Goal: Transaction & Acquisition: Purchase product/service

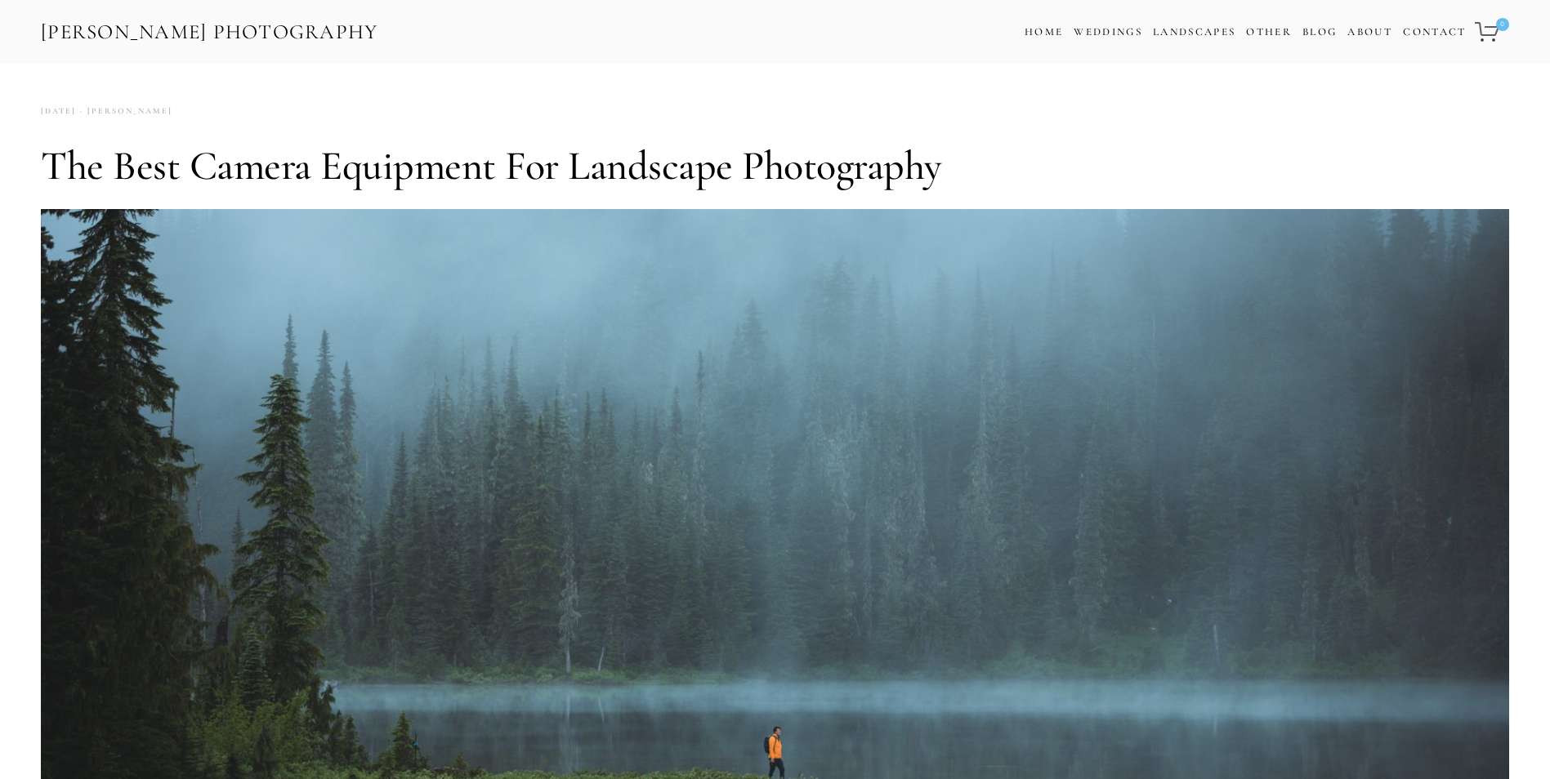
click at [249, 30] on link "[PERSON_NAME] Photography" at bounding box center [209, 32] width 341 height 37
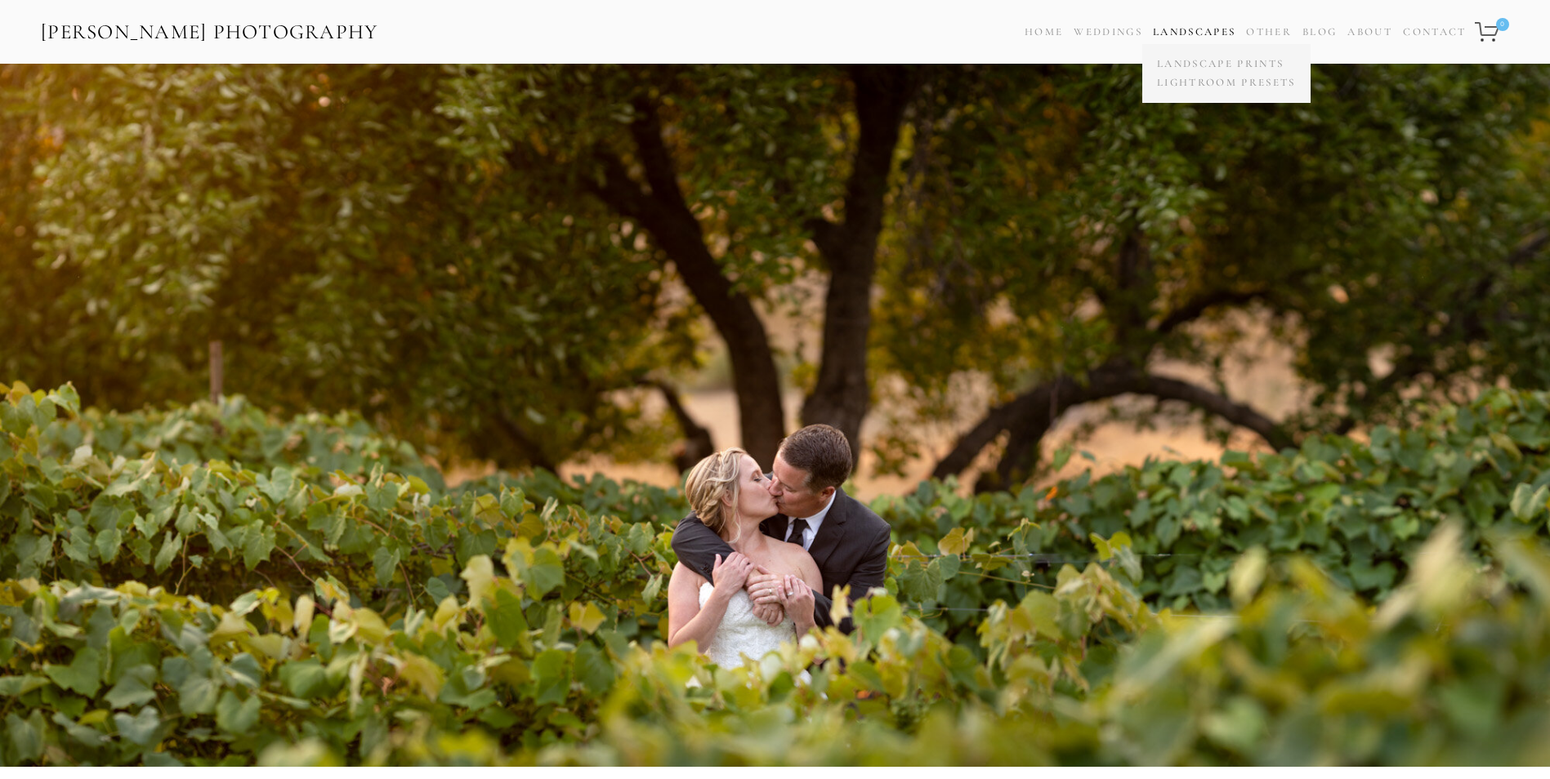
click at [1198, 20] on span "Landscapes Landscape Prints Lightroom Presets" at bounding box center [1194, 32] width 83 height 24
click at [1206, 59] on link "Landscape Prints" at bounding box center [1226, 64] width 147 height 19
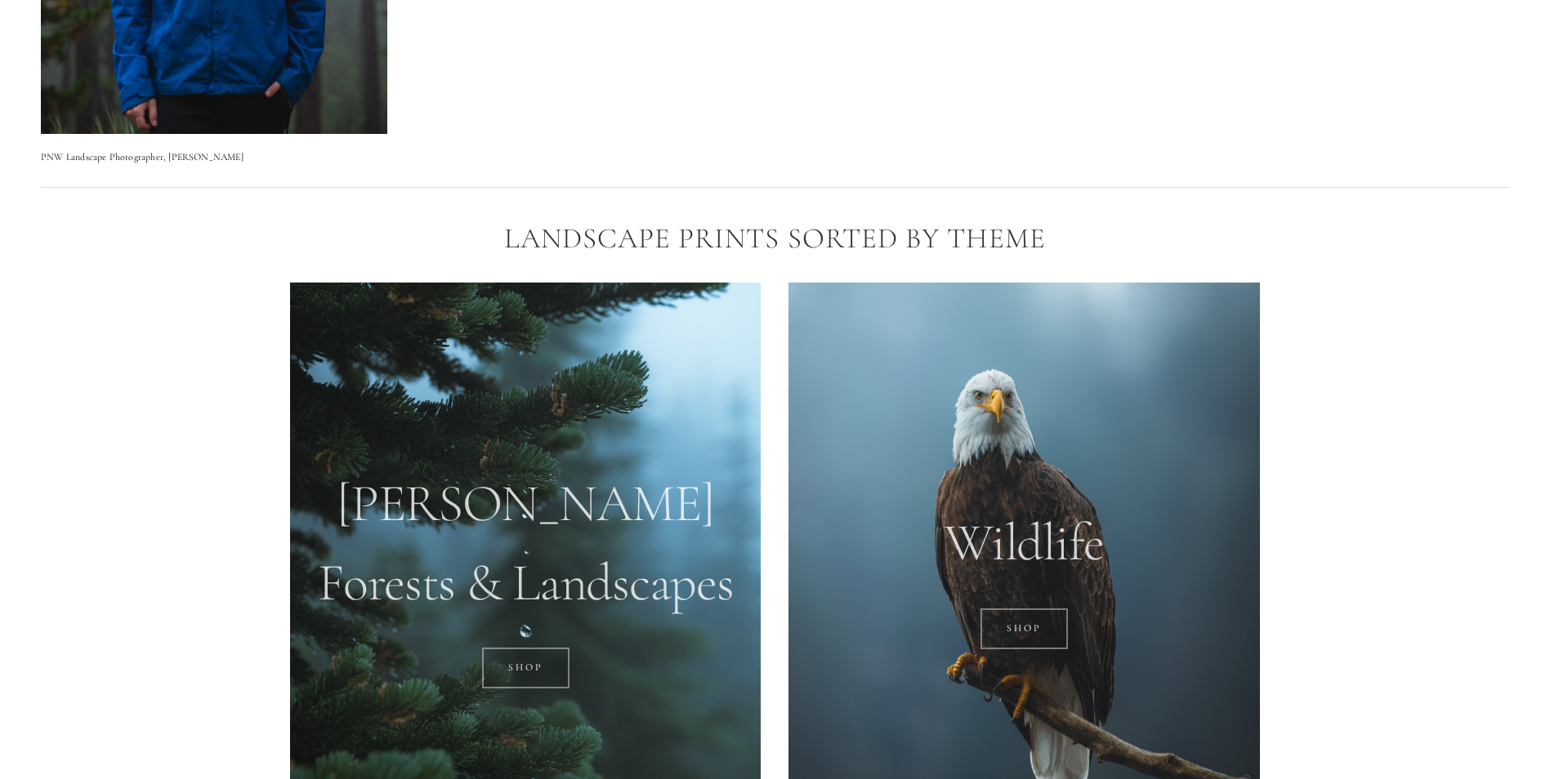
scroll to position [1144, 0]
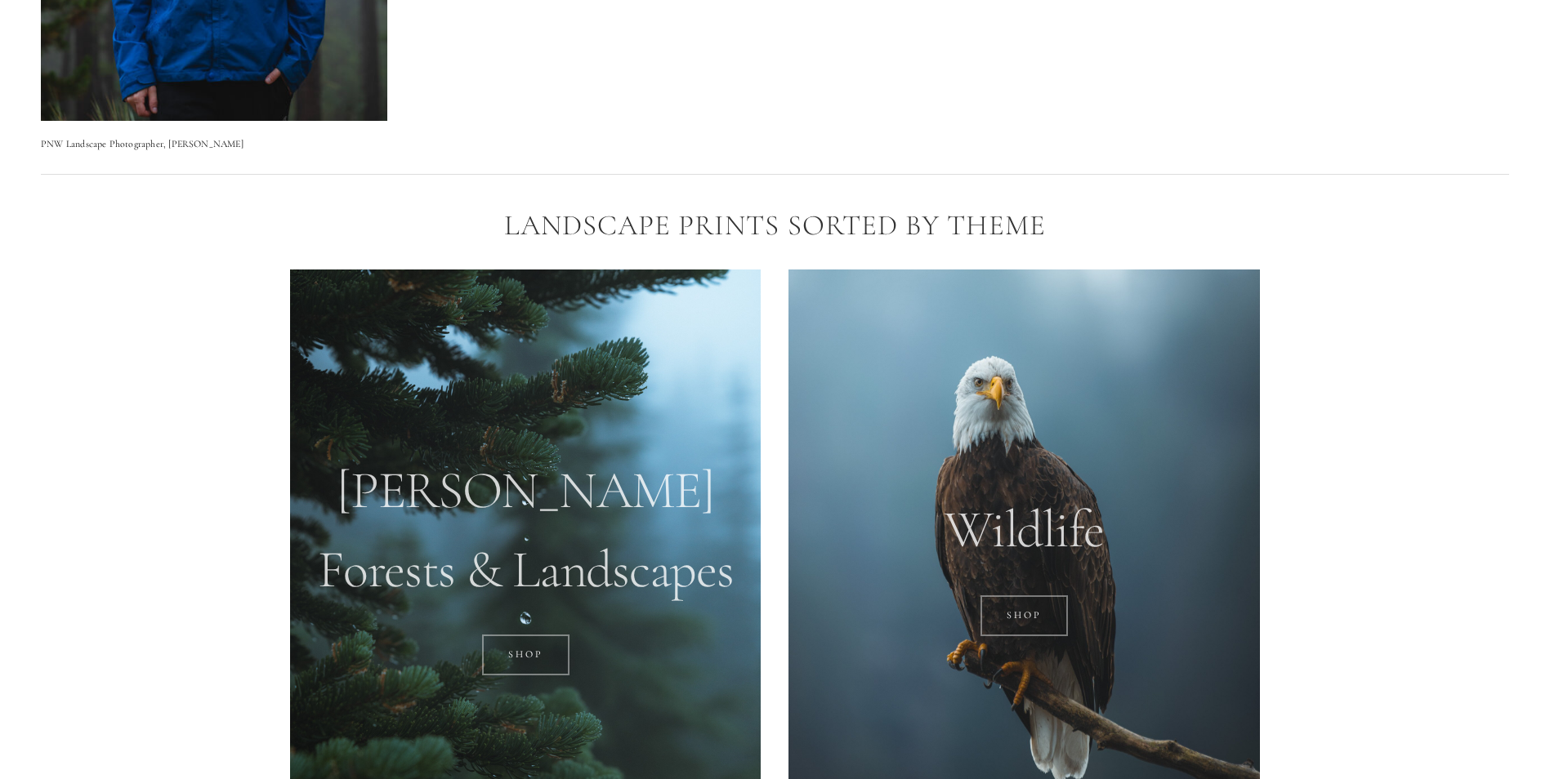
click at [517, 492] on div at bounding box center [525, 564] width 471 height 588
click at [529, 640] on link "SHOP" at bounding box center [525, 655] width 87 height 41
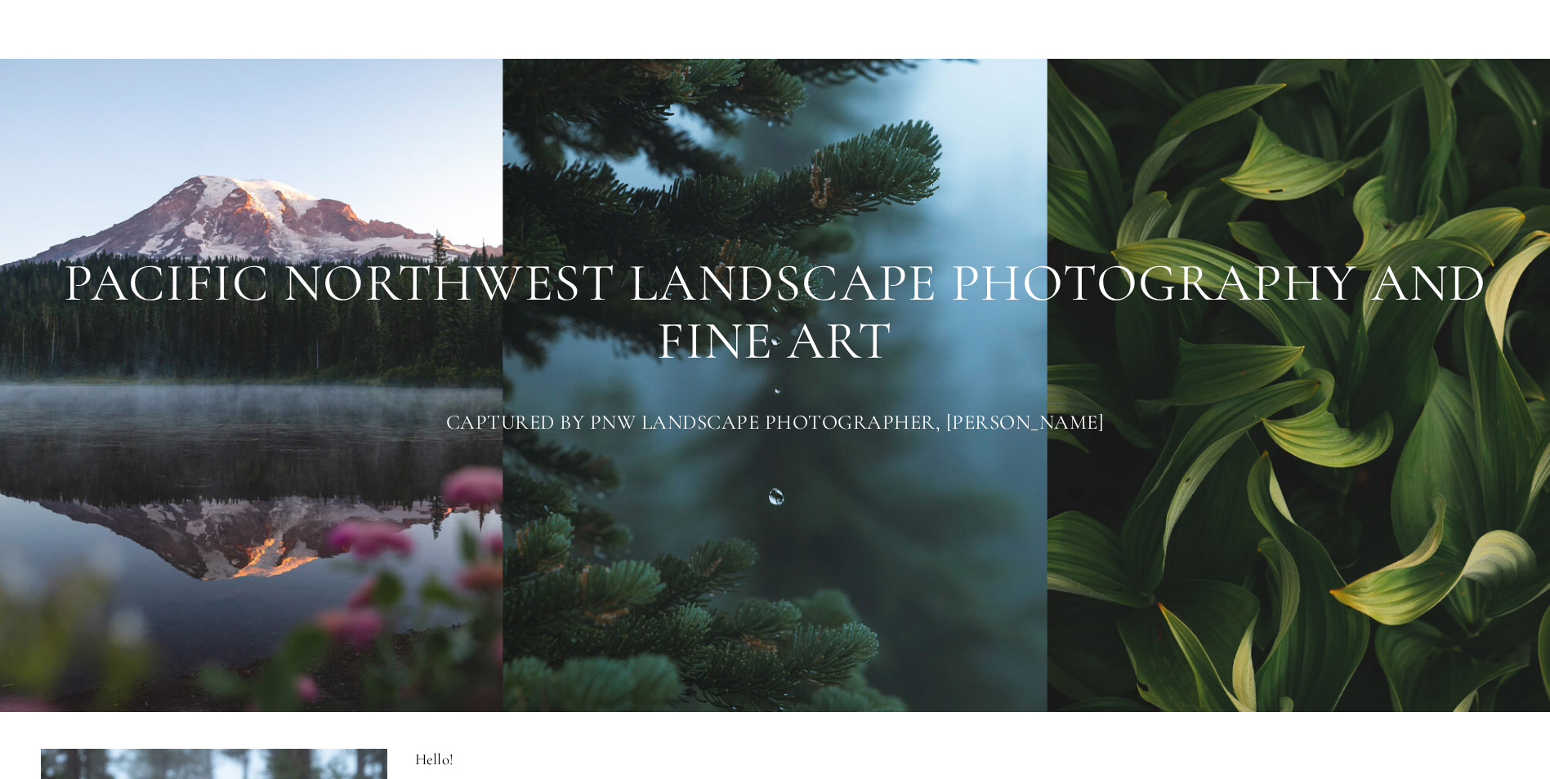
scroll to position [0, 0]
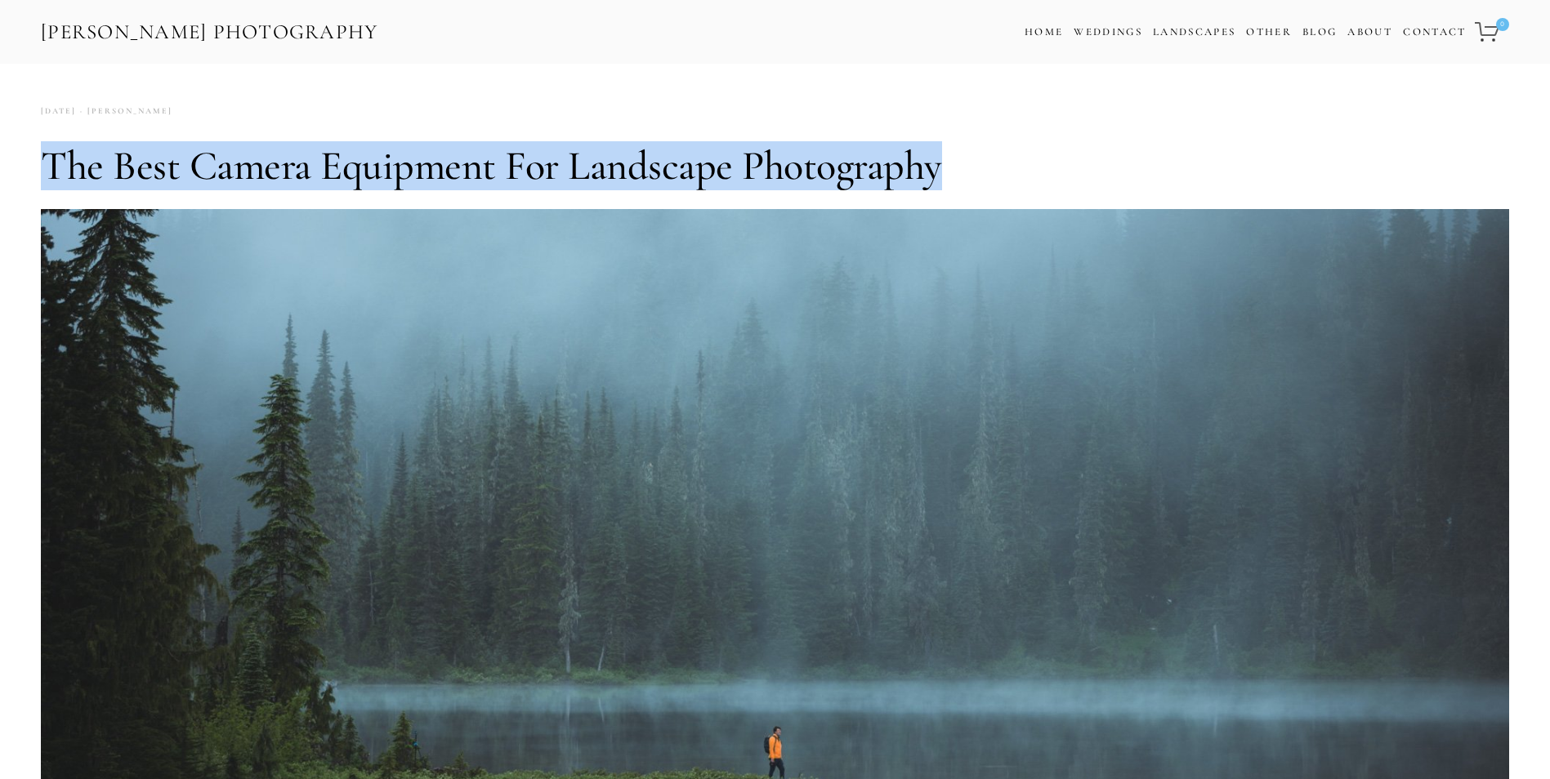
drag, startPoint x: 52, startPoint y: 168, endPoint x: 980, endPoint y: 175, distance: 928.0
click at [980, 175] on h1 "The Best Camera Equipment for Landscape Photography" at bounding box center [775, 165] width 1468 height 49
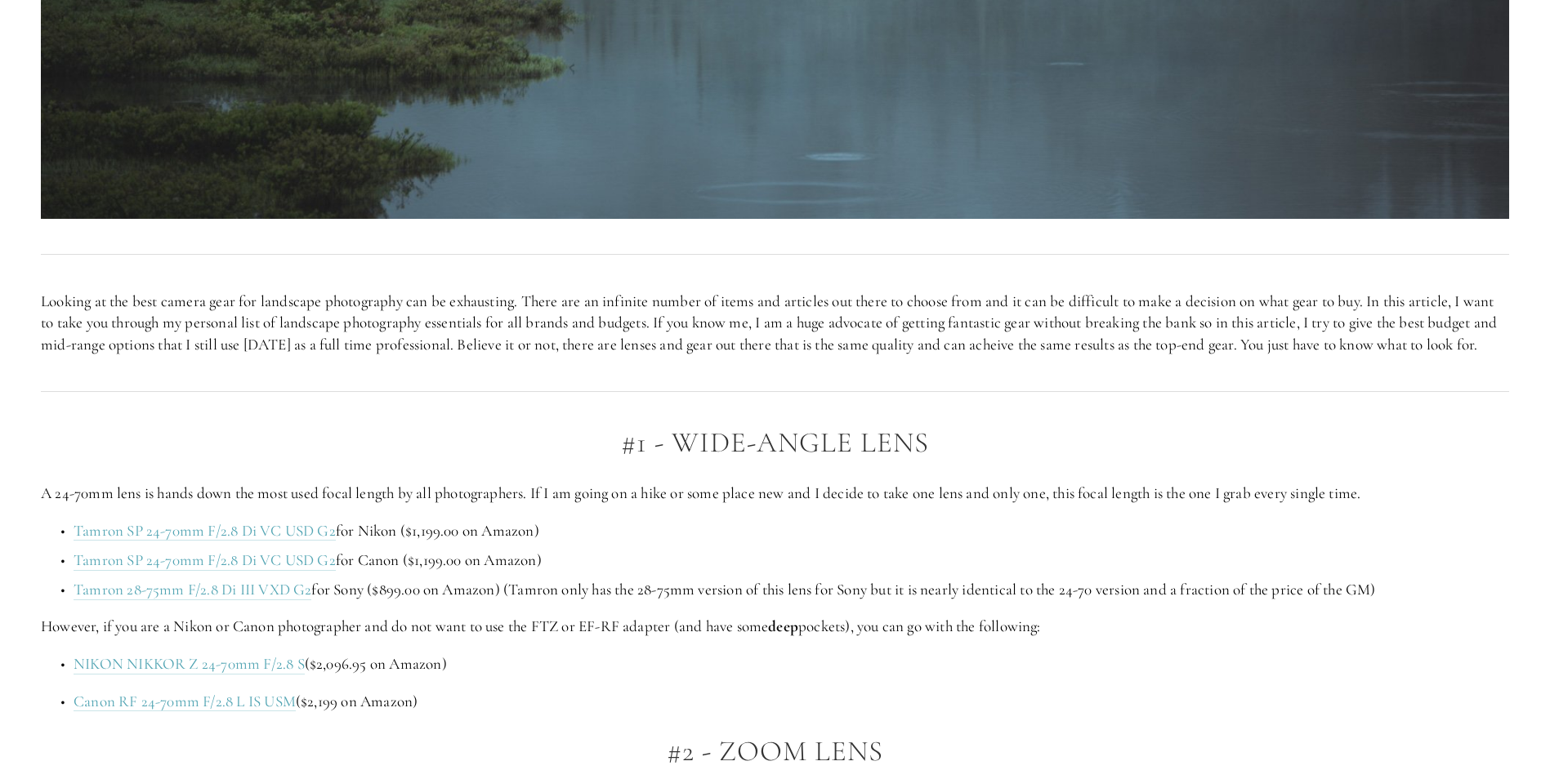
scroll to position [980, 0]
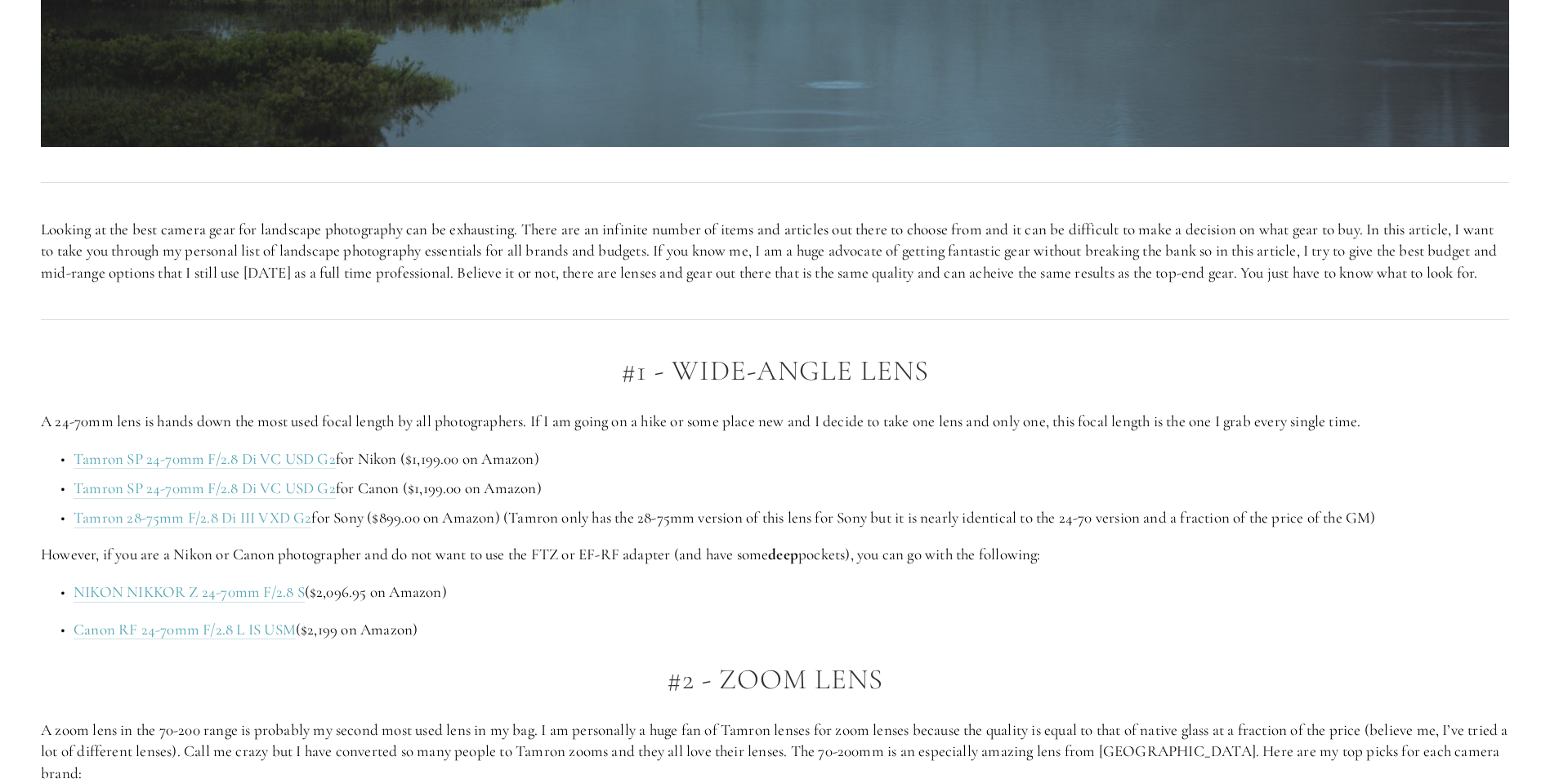
click at [948, 604] on p "NIKON NIKKOR Z 24-70mm F/2.8 S ($2,096.95 on Amazon)" at bounding box center [791, 593] width 1435 height 22
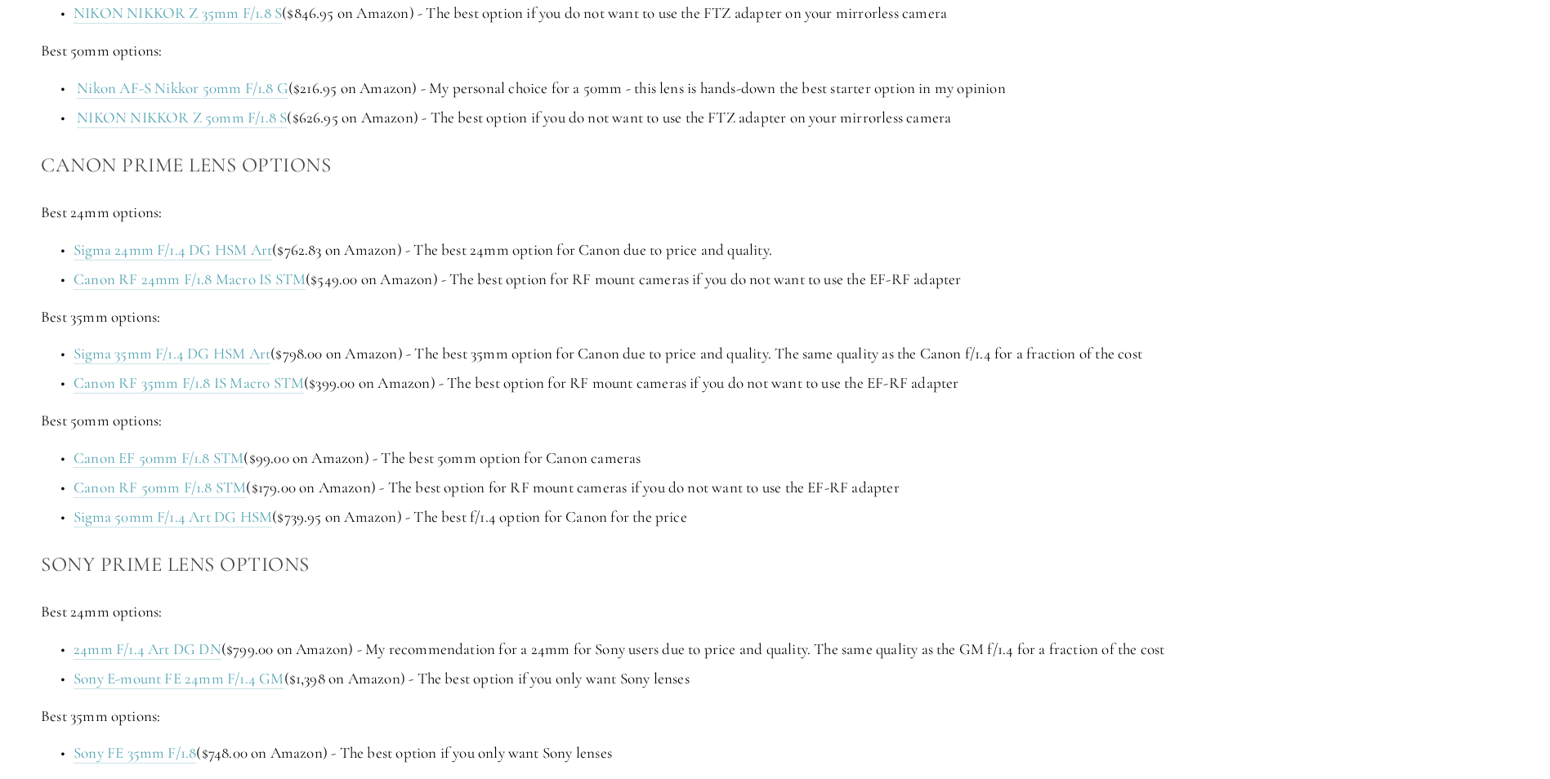
scroll to position [2451, 0]
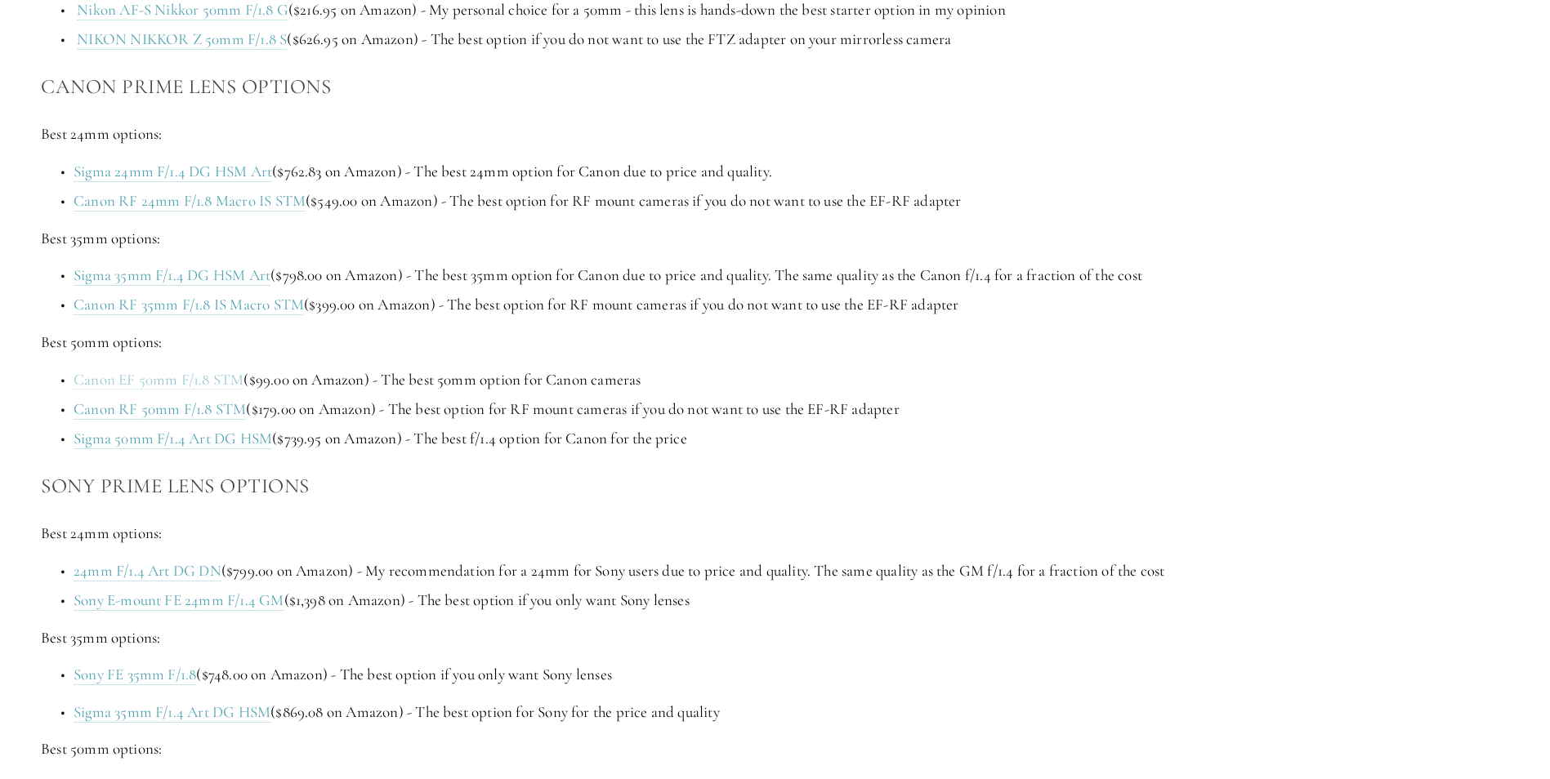
click at [210, 385] on link "Canon EF 50mm F/1.8 STM" at bounding box center [159, 380] width 170 height 20
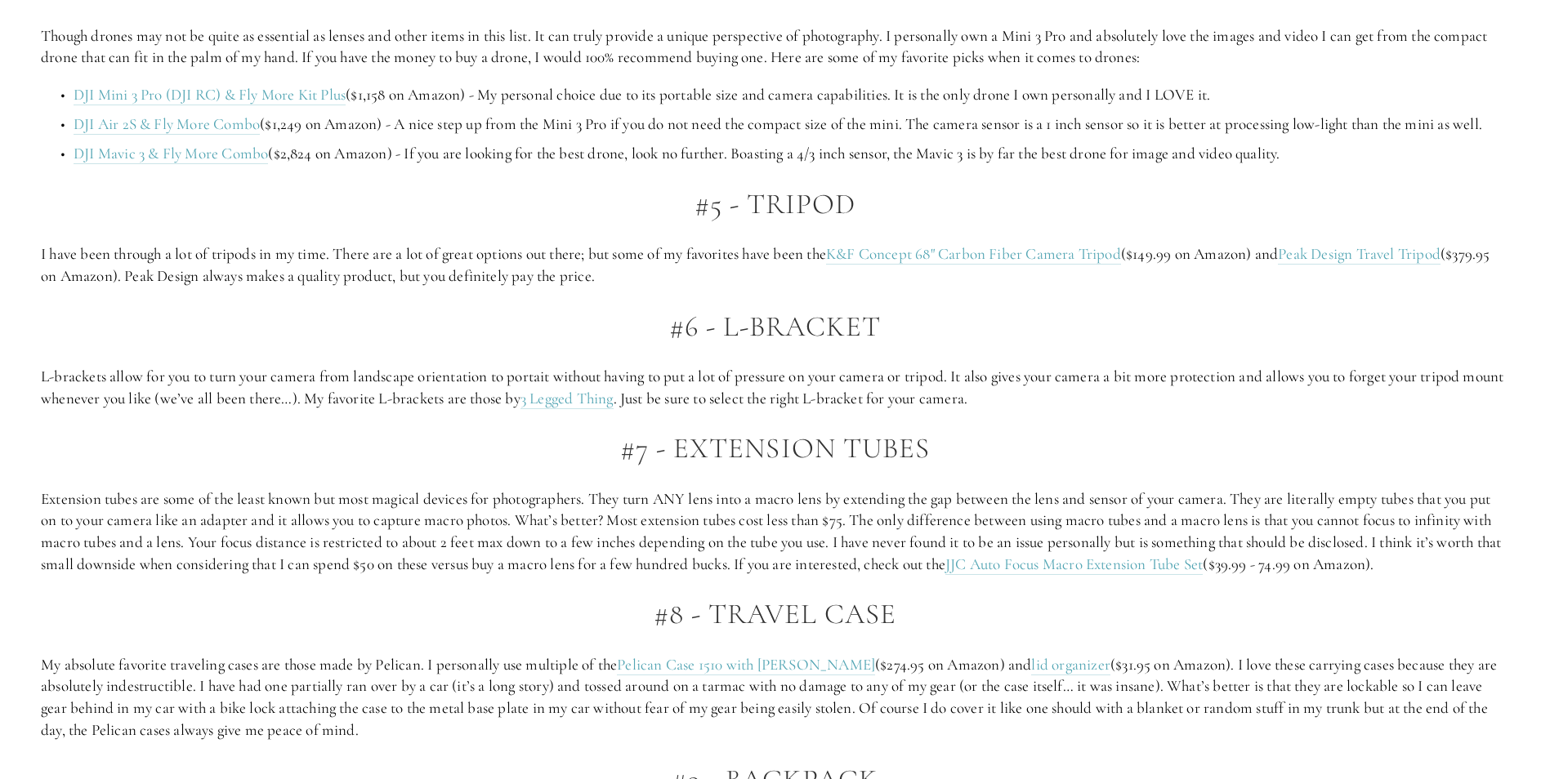
scroll to position [3349, 0]
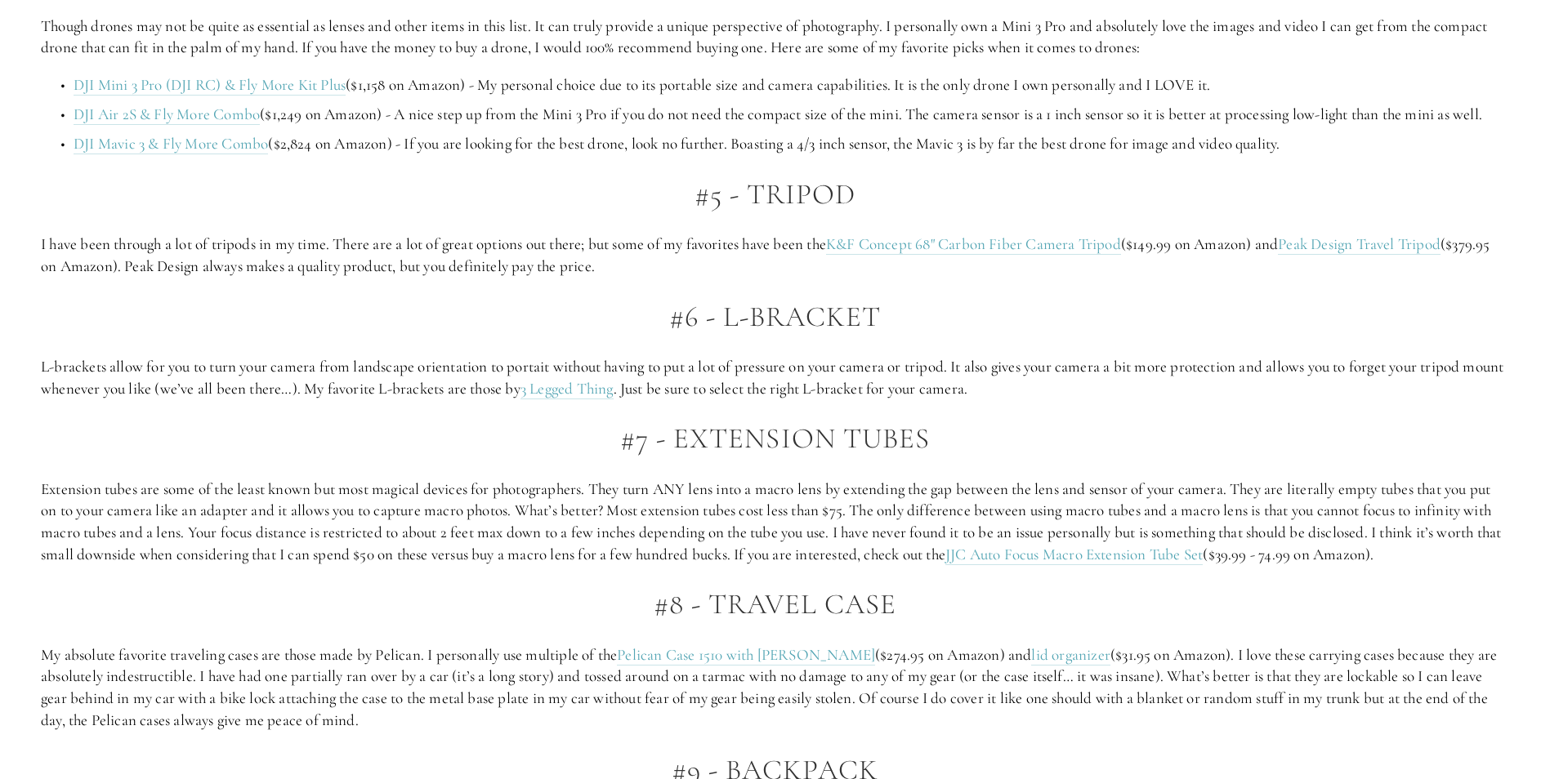
click at [596, 389] on link "3 Legged Thing" at bounding box center [566, 389] width 93 height 20
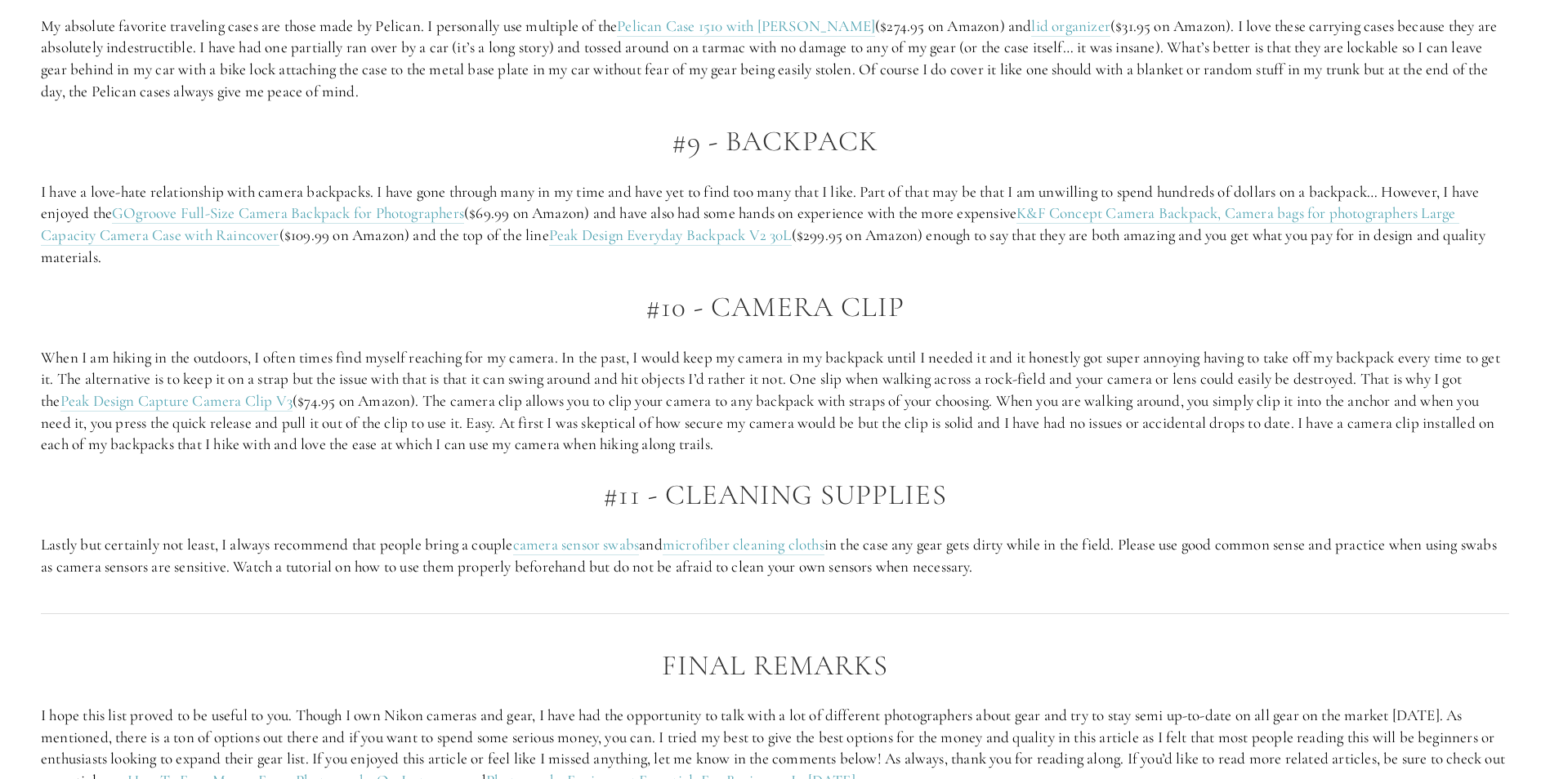
scroll to position [3839, 0]
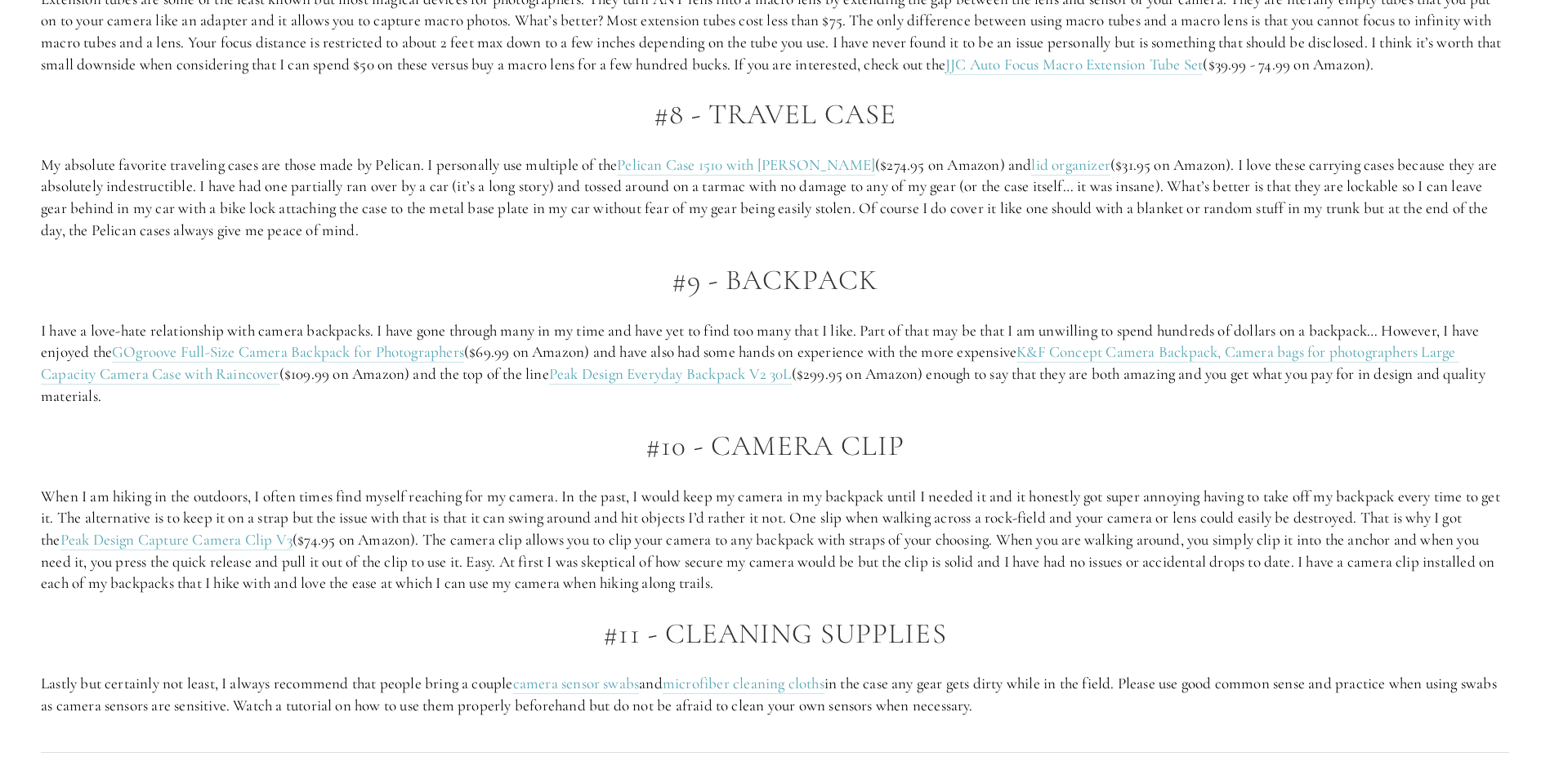
click at [639, 389] on p "I have a love-hate relationship with camera backpacks. I have gone through many…" at bounding box center [775, 363] width 1468 height 87
click at [642, 377] on link "Peak Design Everyday Backpack V2 30L" at bounding box center [670, 374] width 243 height 20
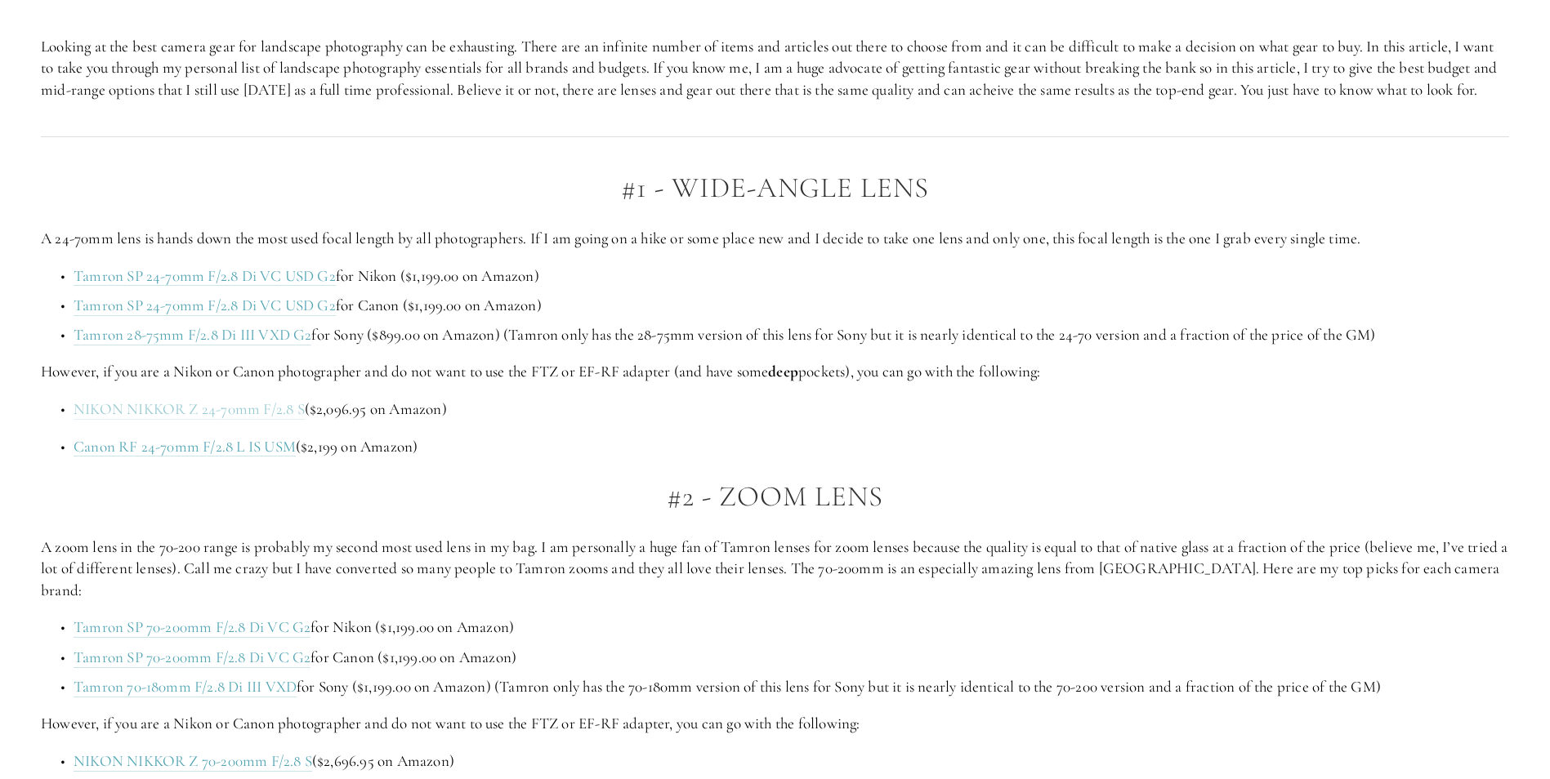
scroll to position [1144, 0]
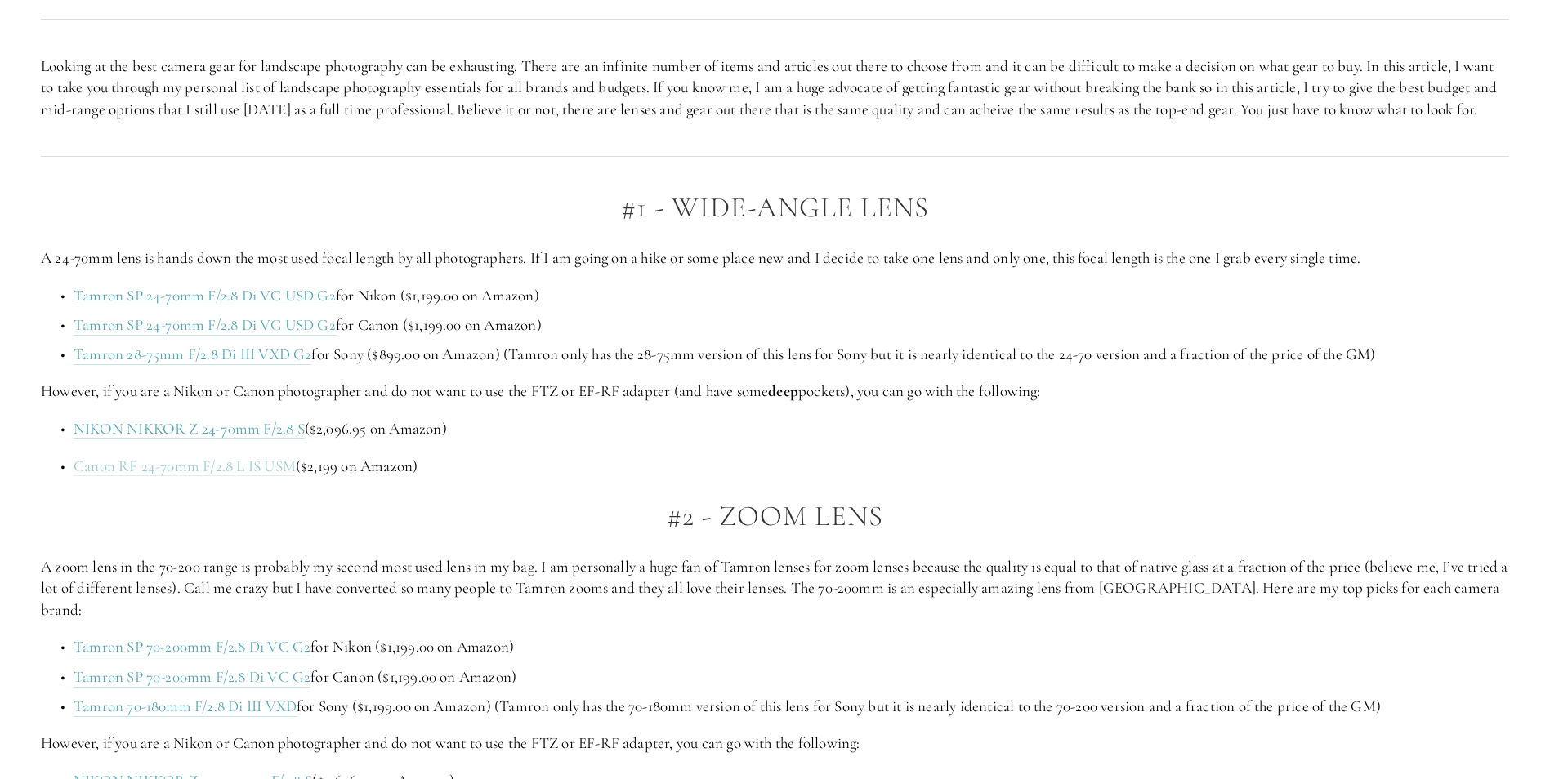
click at [269, 477] on link "Canon RF 24-70mm F/2.8 L IS USM" at bounding box center [185, 467] width 222 height 20
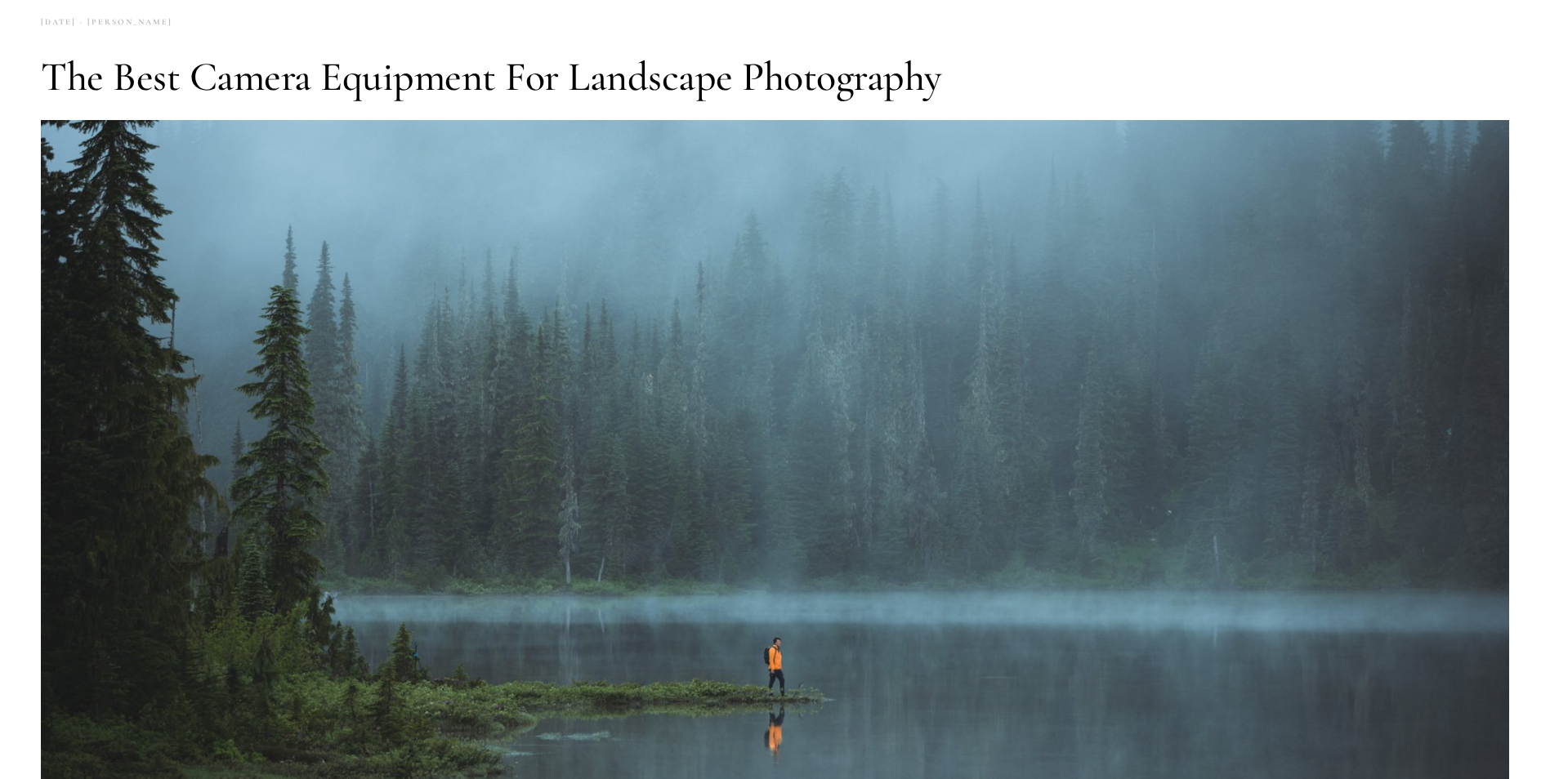
scroll to position [0, 0]
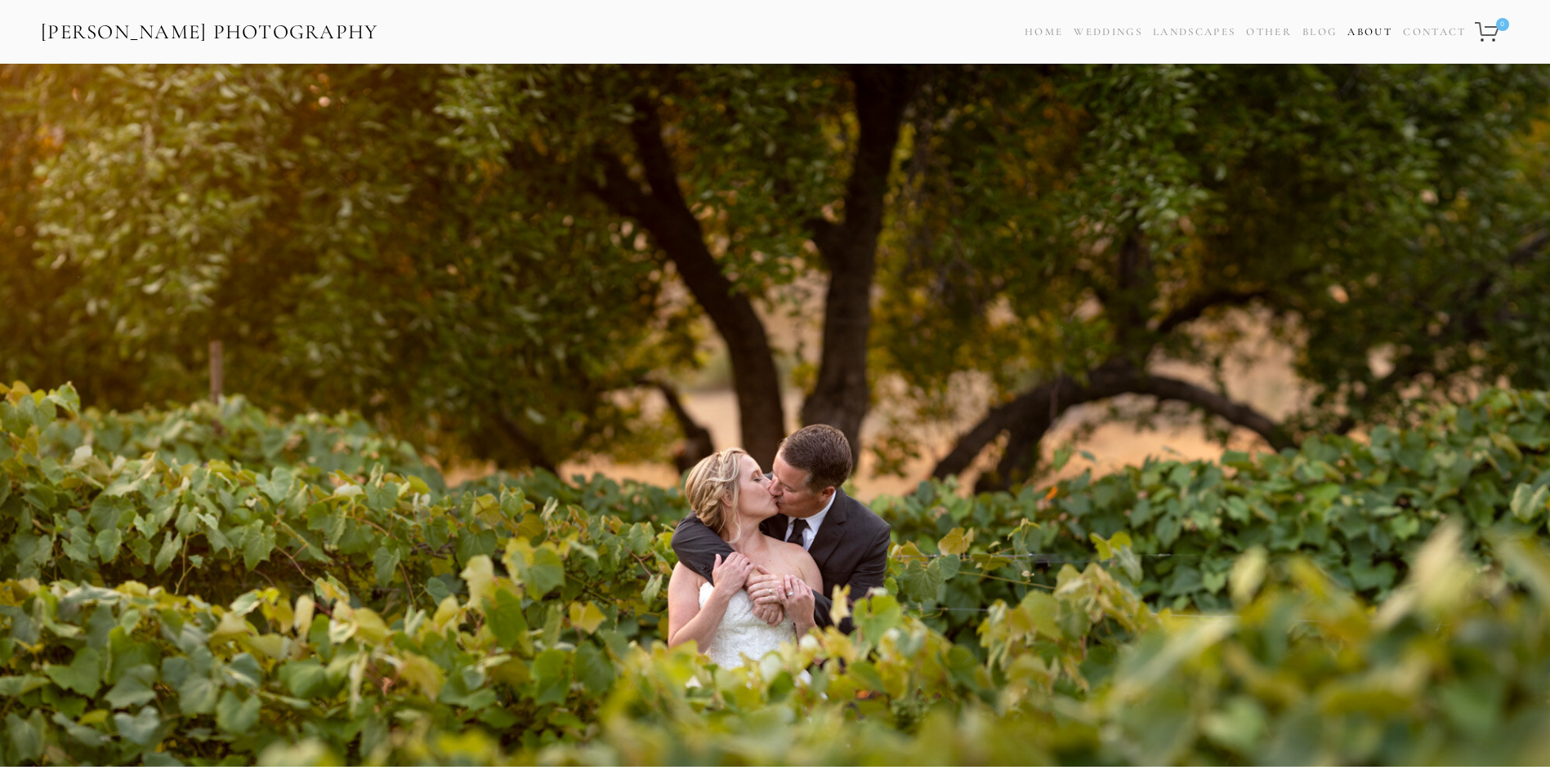
click at [1368, 29] on link "About" at bounding box center [1369, 32] width 45 height 24
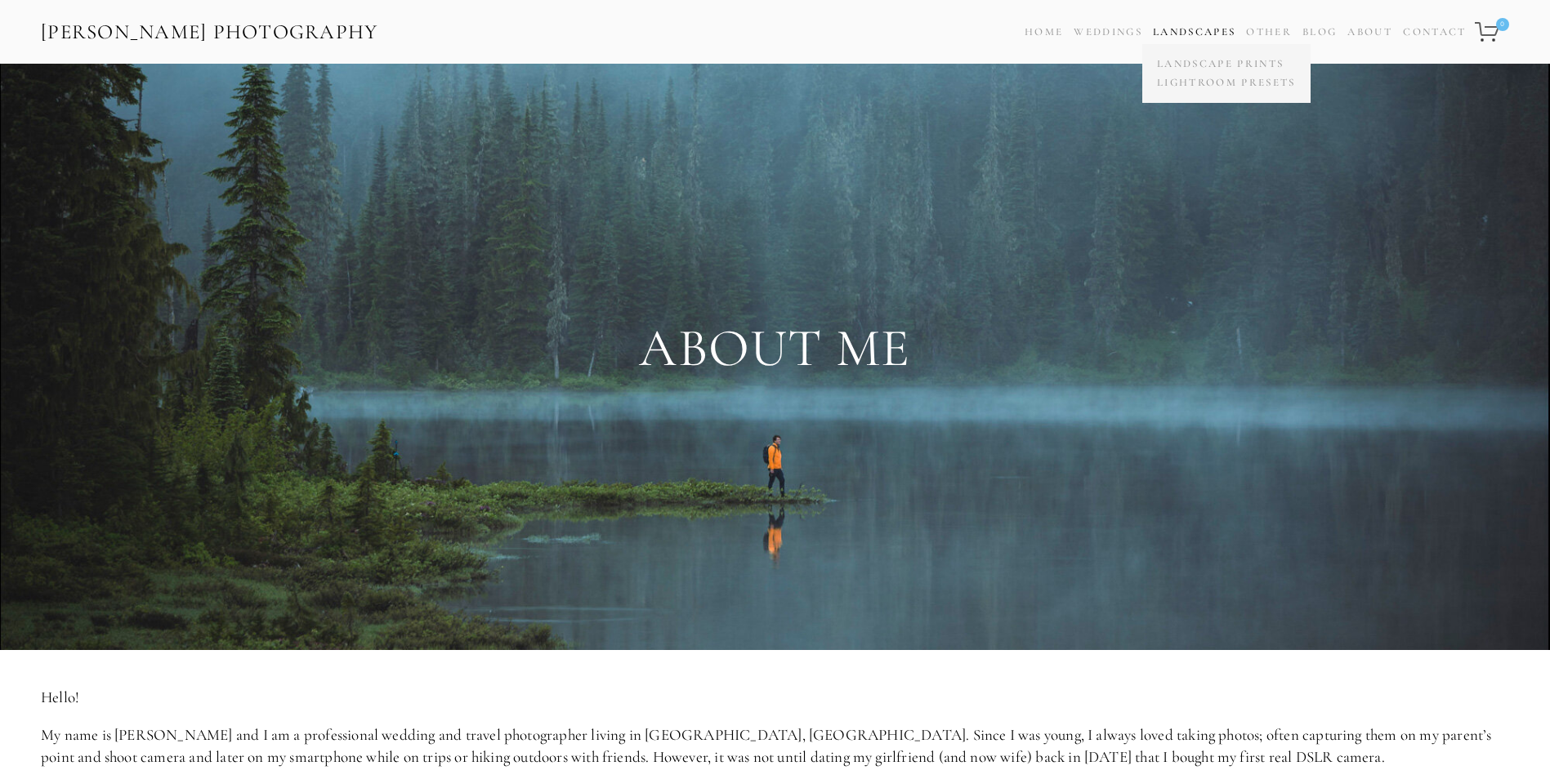
click at [1199, 30] on link "Landscapes" at bounding box center [1194, 31] width 83 height 13
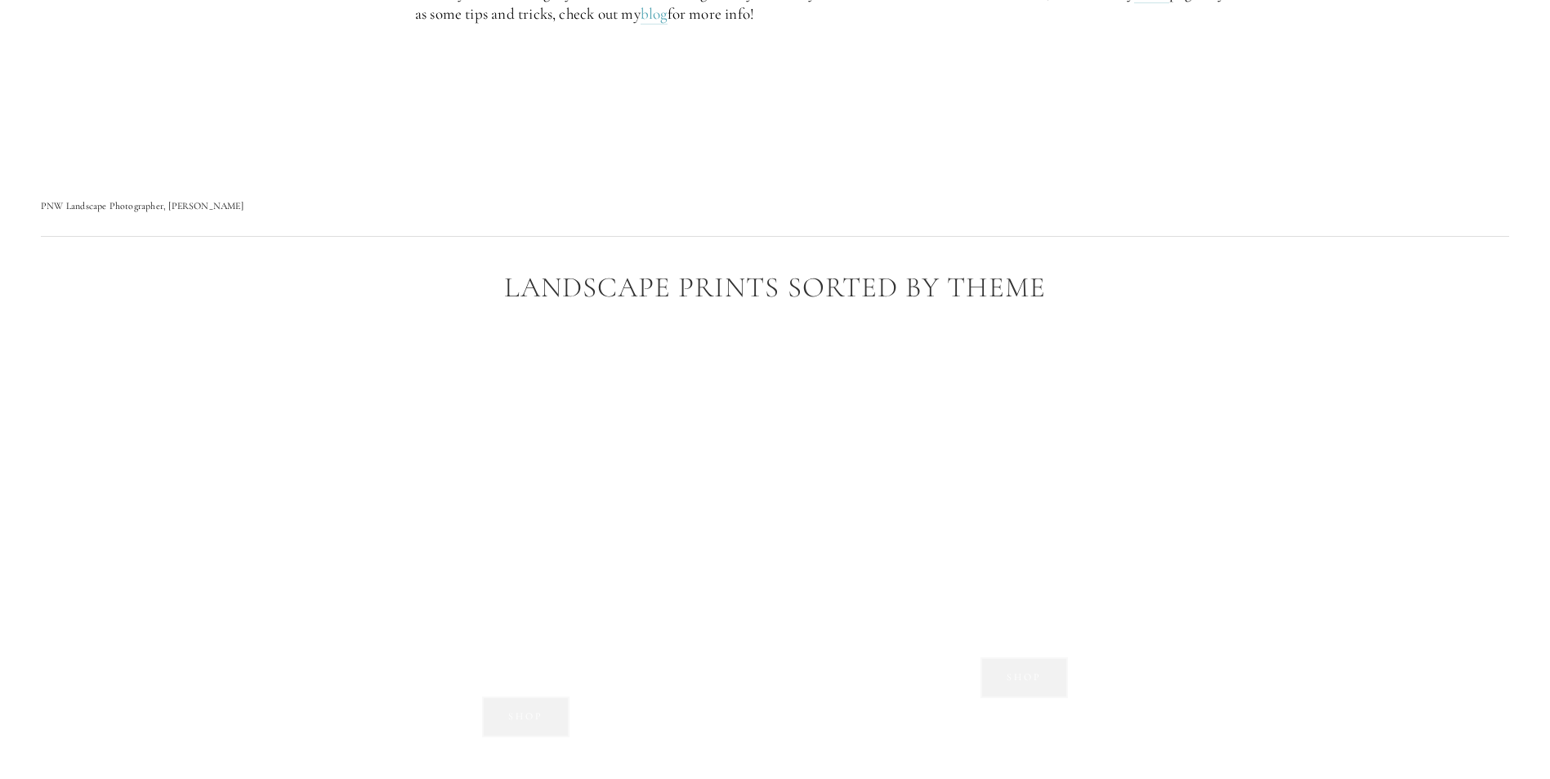
scroll to position [1307, 0]
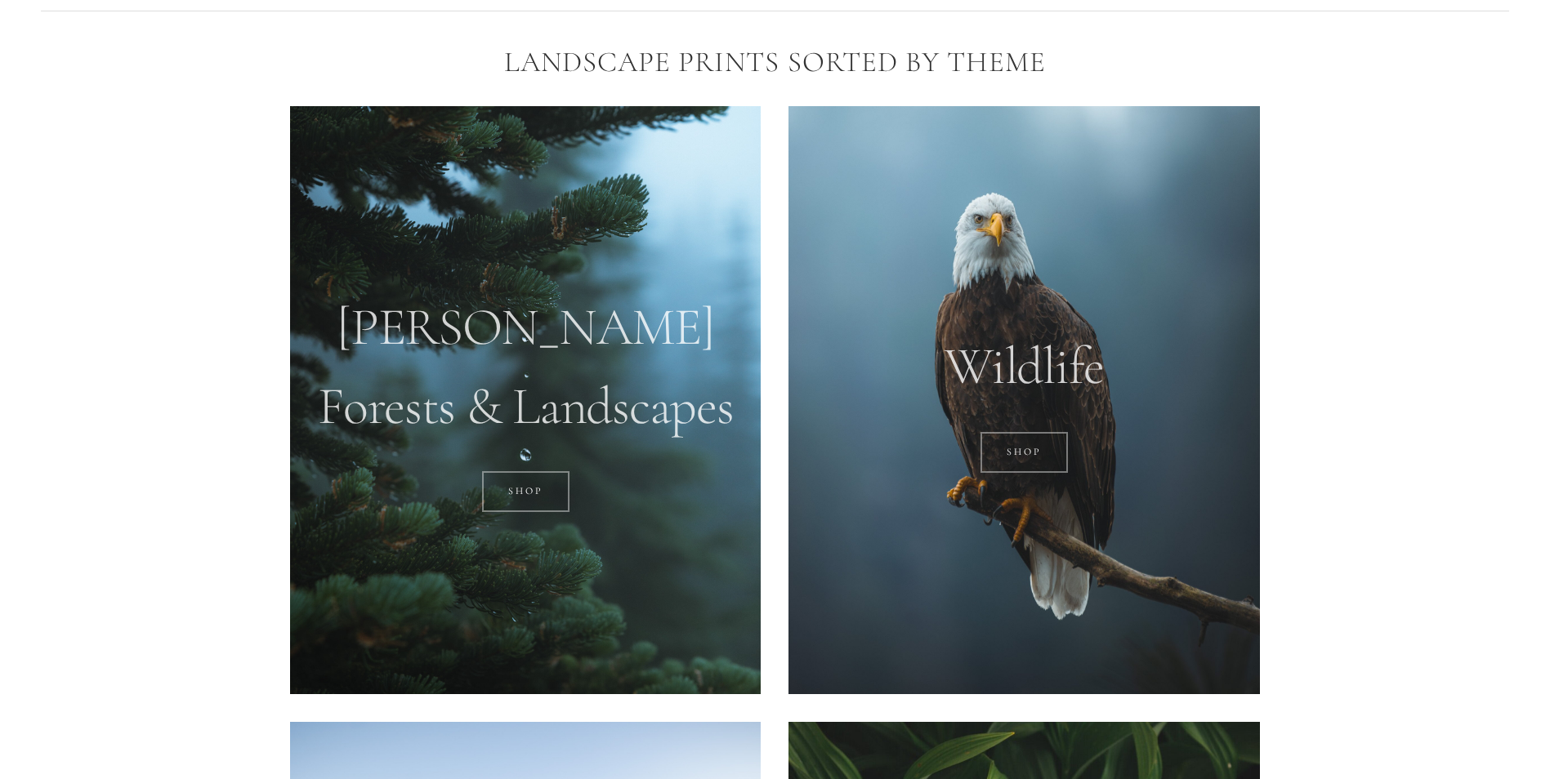
click at [511, 371] on div at bounding box center [525, 400] width 471 height 588
click at [542, 488] on link "SHOP" at bounding box center [525, 491] width 87 height 41
